Goal: Transaction & Acquisition: Book appointment/travel/reservation

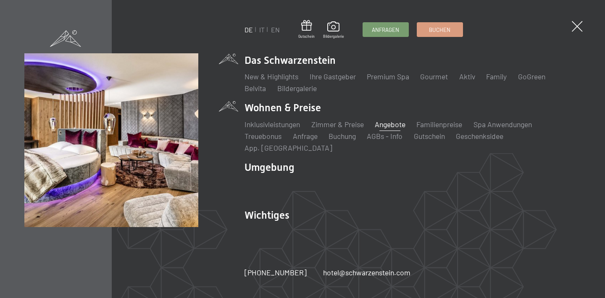
click at [382, 129] on link "Angebote" at bounding box center [390, 124] width 31 height 9
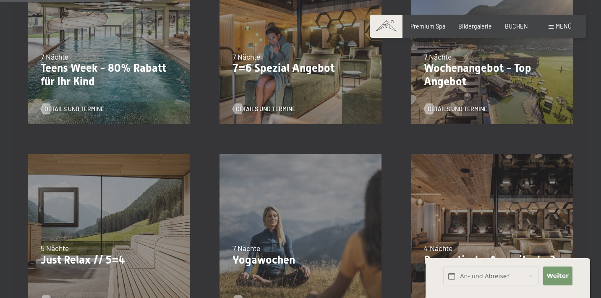
scroll to position [262, 0]
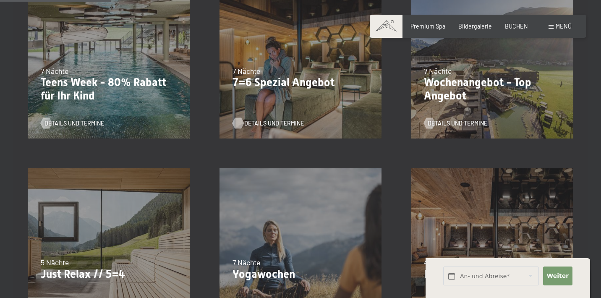
click at [268, 122] on span "Details und Termine" at bounding box center [274, 123] width 60 height 8
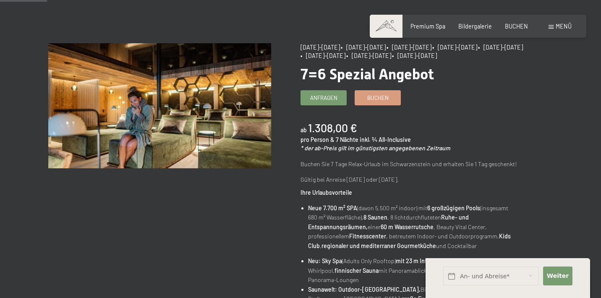
scroll to position [67, 0]
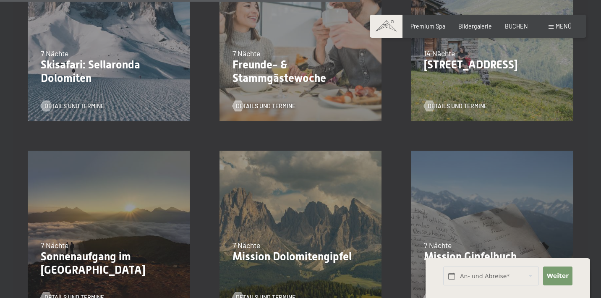
scroll to position [847, 0]
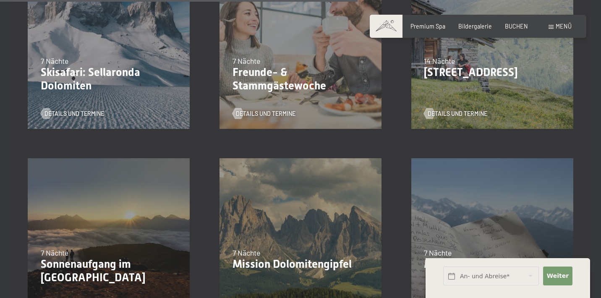
click at [512, 70] on p "[STREET_ADDRESS]" at bounding box center [492, 72] width 136 height 13
click at [455, 110] on span "Details und Termine" at bounding box center [466, 114] width 60 height 8
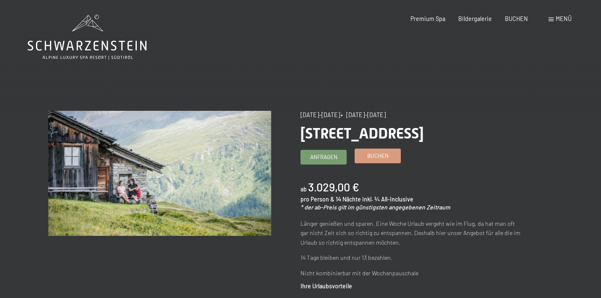
click at [379, 157] on span "Buchen" at bounding box center [377, 156] width 21 height 8
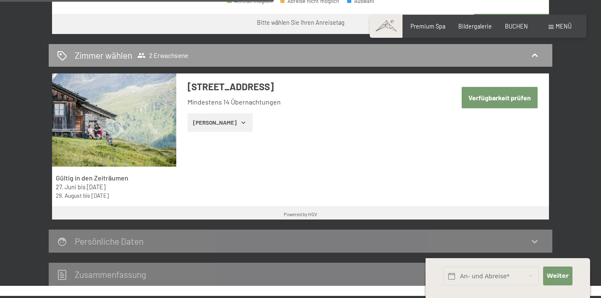
scroll to position [447, 0]
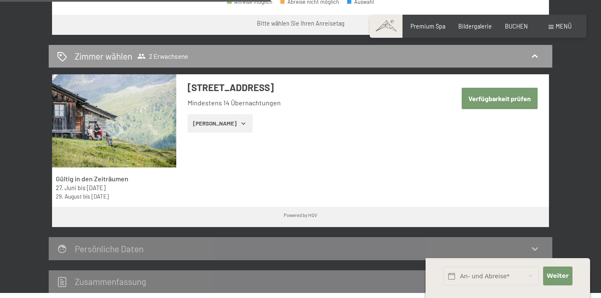
click at [227, 125] on button "[PERSON_NAME]" at bounding box center [220, 123] width 65 height 18
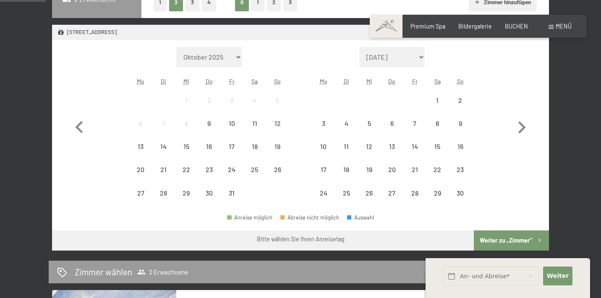
scroll to position [228, 0]
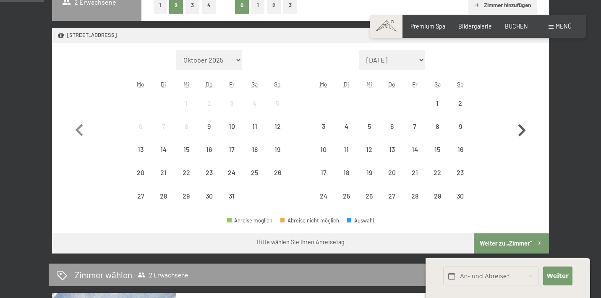
click at [520, 132] on icon "button" at bounding box center [522, 130] width 24 height 24
select select "[DATE]"
click at [520, 132] on icon "button" at bounding box center [522, 130] width 24 height 24
select select "[DATE]"
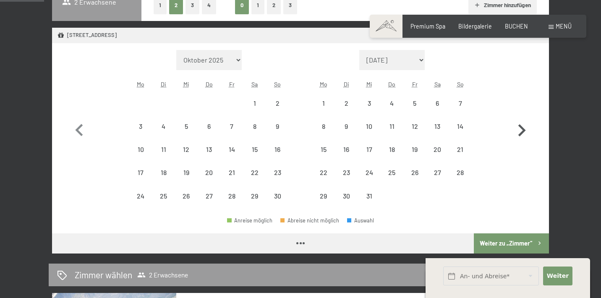
select select "[DATE]"
click at [520, 132] on icon "button" at bounding box center [522, 130] width 24 height 24
select select "[DATE]"
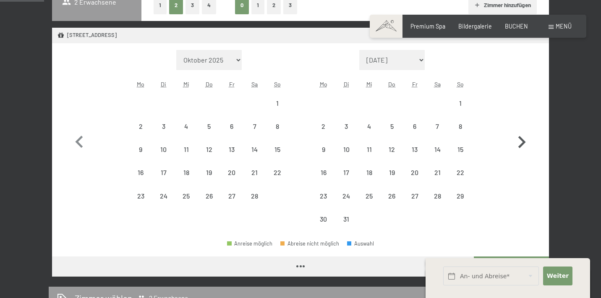
click at [520, 132] on icon "button" at bounding box center [522, 142] width 24 height 24
select select "[DATE]"
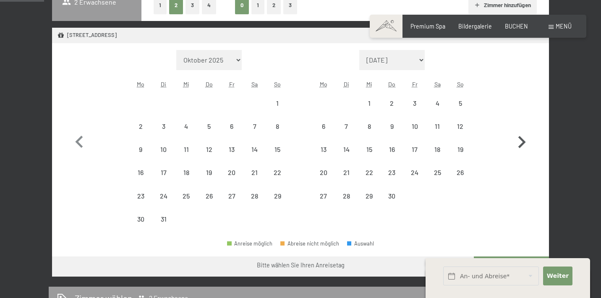
click at [520, 132] on icon "button" at bounding box center [522, 142] width 24 height 24
select select "[DATE]"
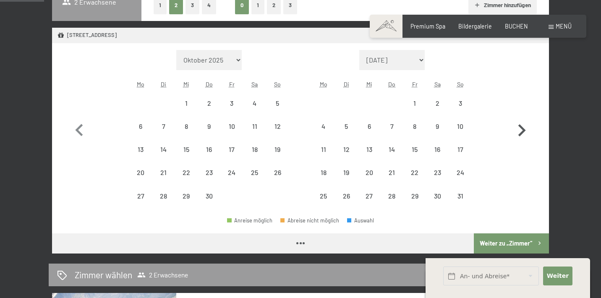
click at [520, 133] on icon "button" at bounding box center [522, 130] width 24 height 24
select select "[DATE]"
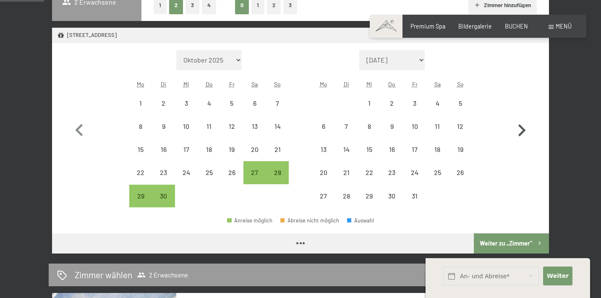
select select "[DATE]"
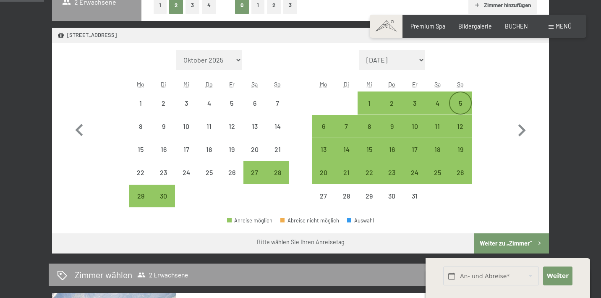
click at [457, 102] on div "5" at bounding box center [460, 110] width 21 height 21
select select "[DATE]"
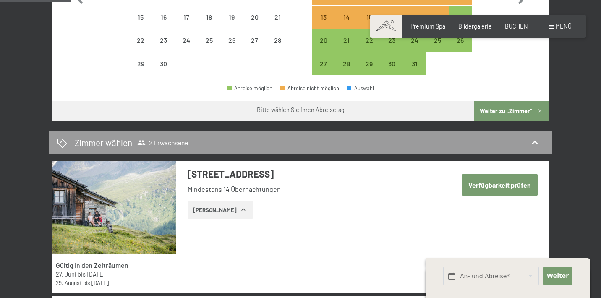
scroll to position [351, 0]
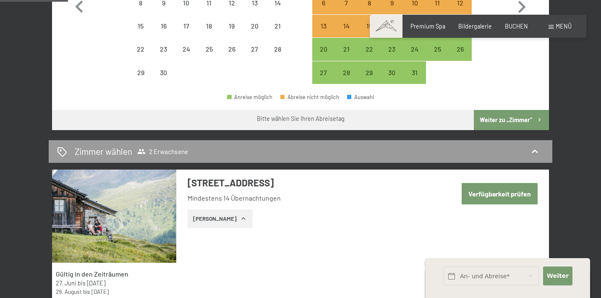
click at [521, 123] on button "Weiter zu „Zimmer“" at bounding box center [511, 120] width 75 height 20
select select "[DATE]"
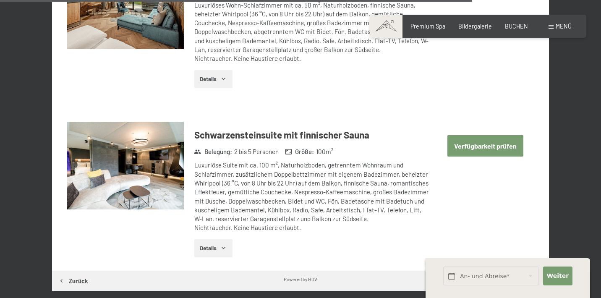
scroll to position [2228, 0]
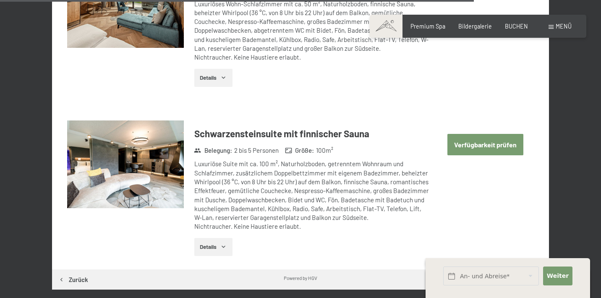
click at [495, 136] on button "Verfügbarkeit prüfen" at bounding box center [486, 144] width 76 height 21
select select "[DATE]"
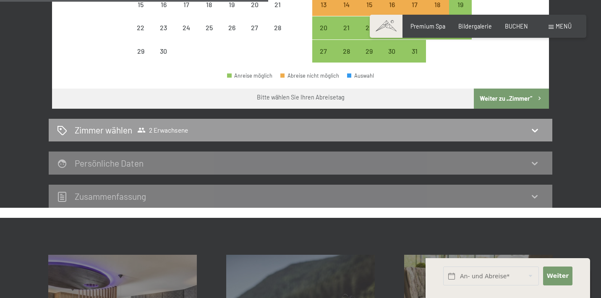
scroll to position [377, 0]
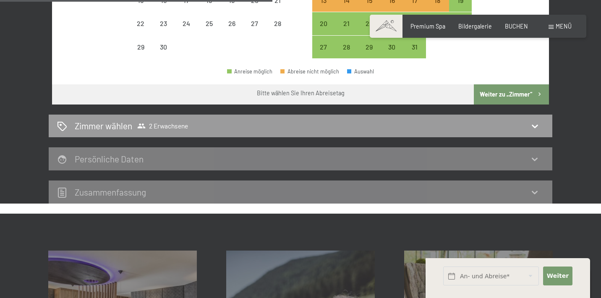
click at [524, 93] on button "Weiter zu „Zimmer“" at bounding box center [511, 94] width 75 height 20
select select "[DATE]"
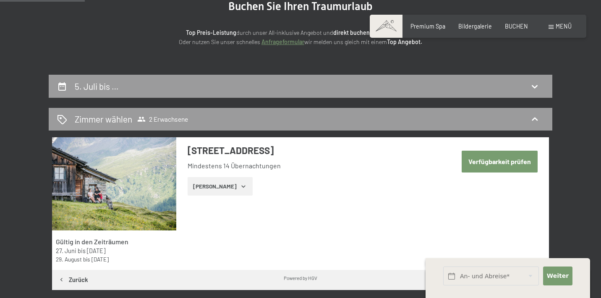
scroll to position [104, 0]
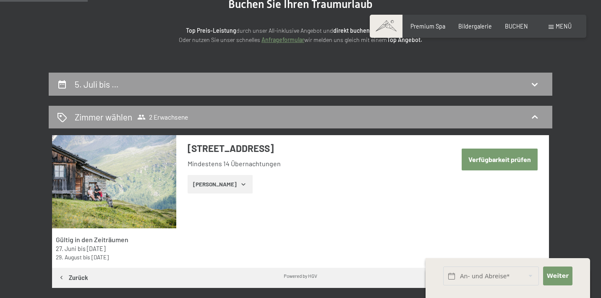
click at [483, 162] on button "Verfügbarkeit prüfen" at bounding box center [500, 159] width 76 height 21
select select "[DATE]"
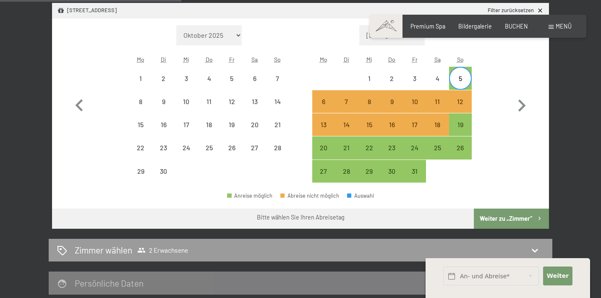
scroll to position [255, 0]
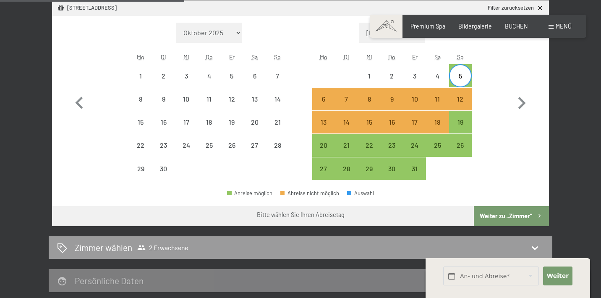
click at [499, 221] on button "Weiter zu „Zimmer“" at bounding box center [511, 216] width 75 height 20
select select "[DATE]"
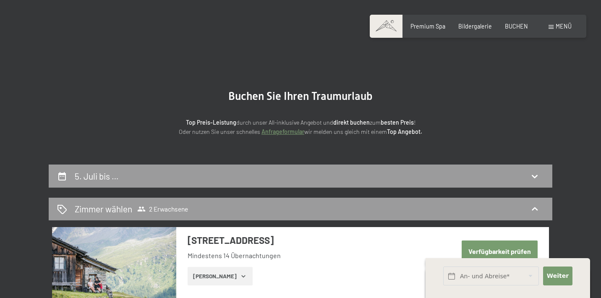
scroll to position [0, 0]
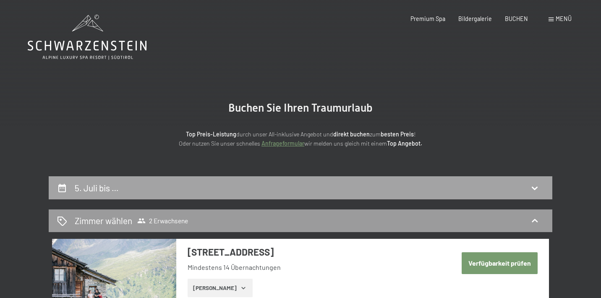
click at [415, 196] on div "5. Juli bis …" at bounding box center [301, 187] width 504 height 23
select select "[DATE]"
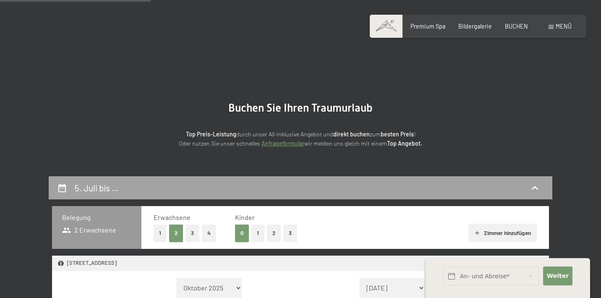
scroll to position [176, 0]
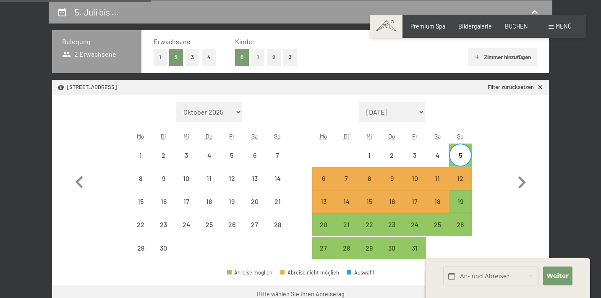
click at [461, 160] on div "5" at bounding box center [460, 162] width 21 height 21
select select "[DATE]"
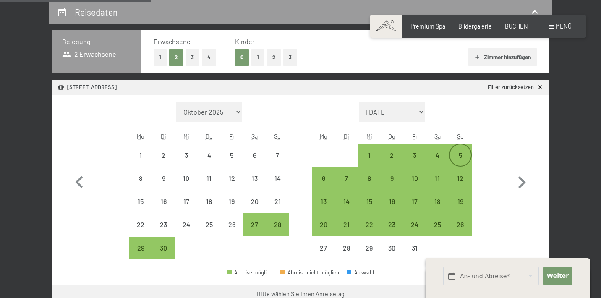
click at [461, 160] on div "5" at bounding box center [460, 162] width 21 height 21
select select "[DATE]"
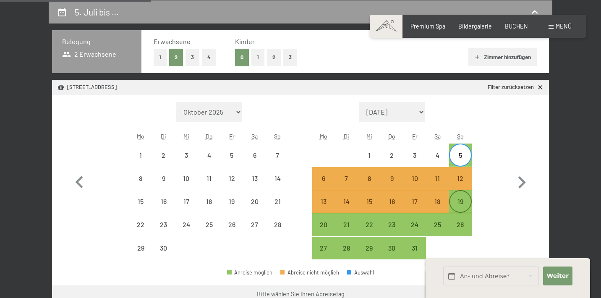
click at [456, 203] on div "19" at bounding box center [460, 208] width 21 height 21
select select "[DATE]"
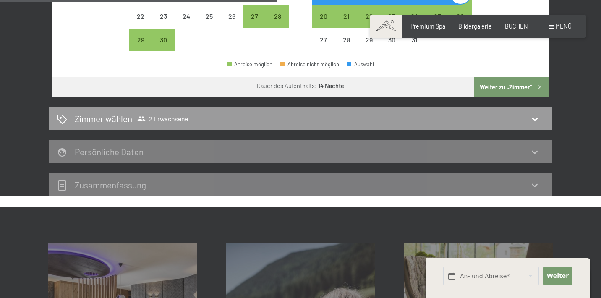
scroll to position [385, 0]
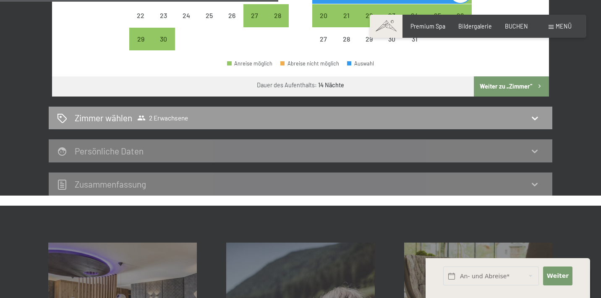
click at [516, 88] on button "Weiter zu „Zimmer“" at bounding box center [511, 86] width 75 height 20
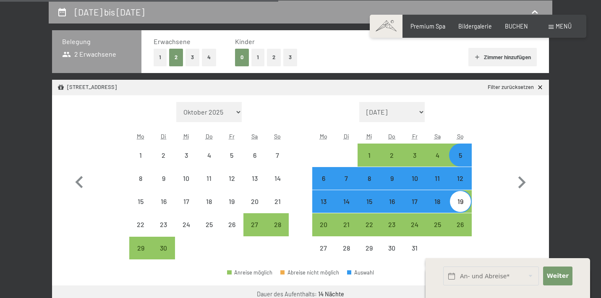
select select "[DATE]"
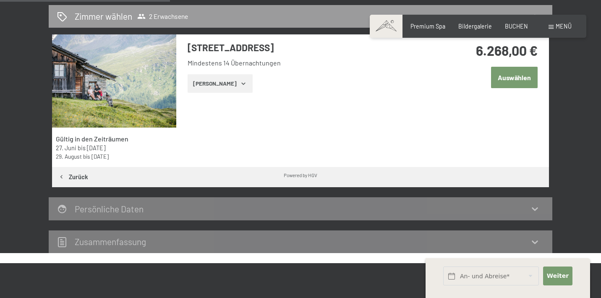
scroll to position [205, 0]
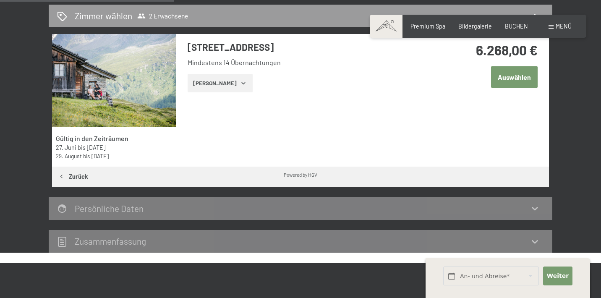
click at [515, 79] on button "Auswählen" at bounding box center [514, 76] width 47 height 21
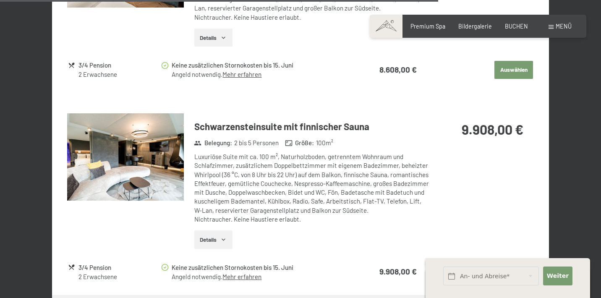
scroll to position [1683, 0]
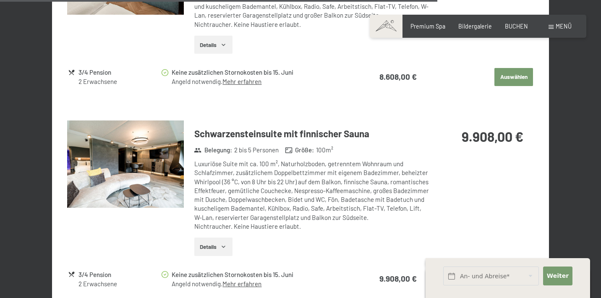
click at [228, 239] on button "Details" at bounding box center [213, 247] width 38 height 18
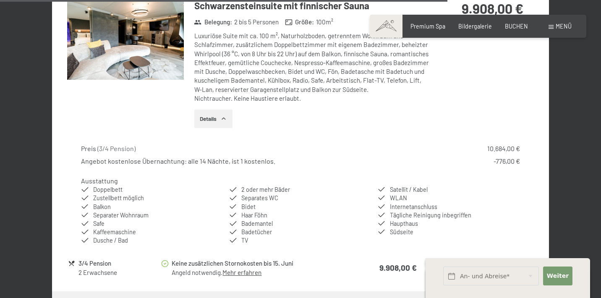
scroll to position [1814, 0]
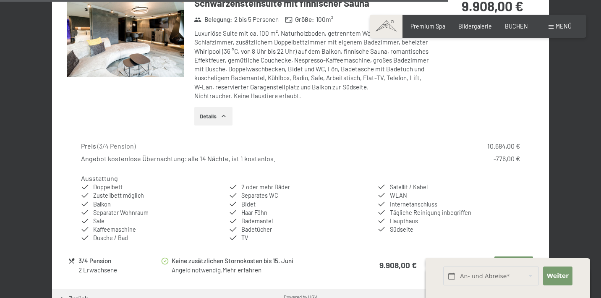
click at [246, 266] on link "Mehr erfahren" at bounding box center [242, 270] width 39 height 8
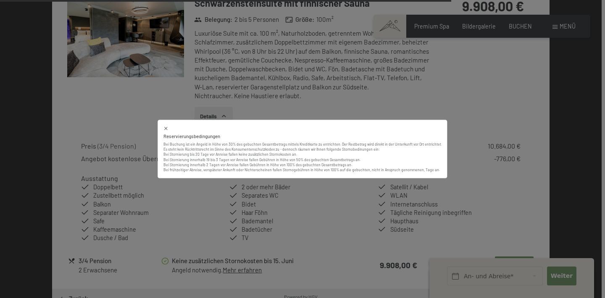
click at [83, 128] on div "Reservierungsbedingungen Bei Buchung ist ein Angeld in Höhe von 30% des gebucht…" at bounding box center [302, 149] width 605 height 298
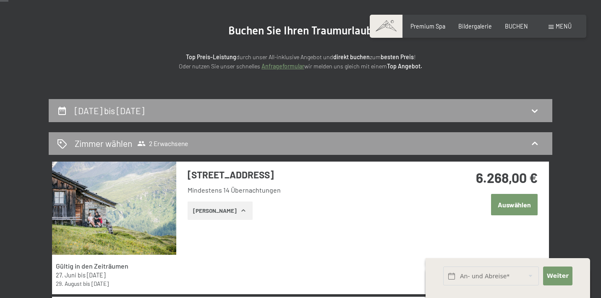
scroll to position [0, 0]
